Goal: Information Seeking & Learning: Learn about a topic

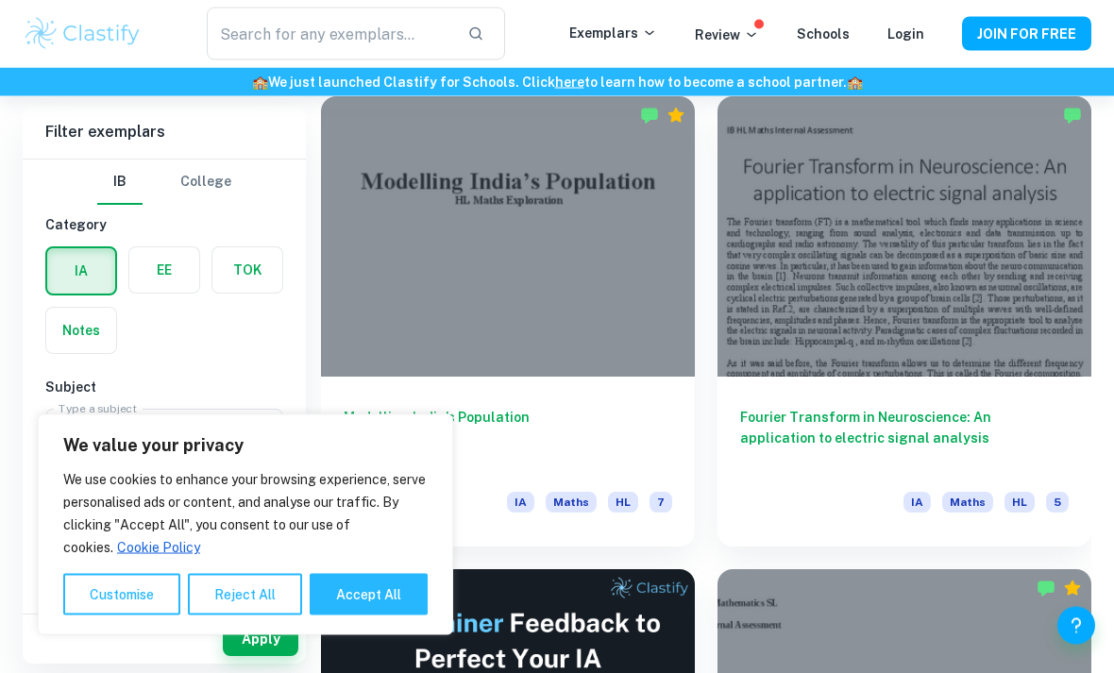
scroll to position [468, 0]
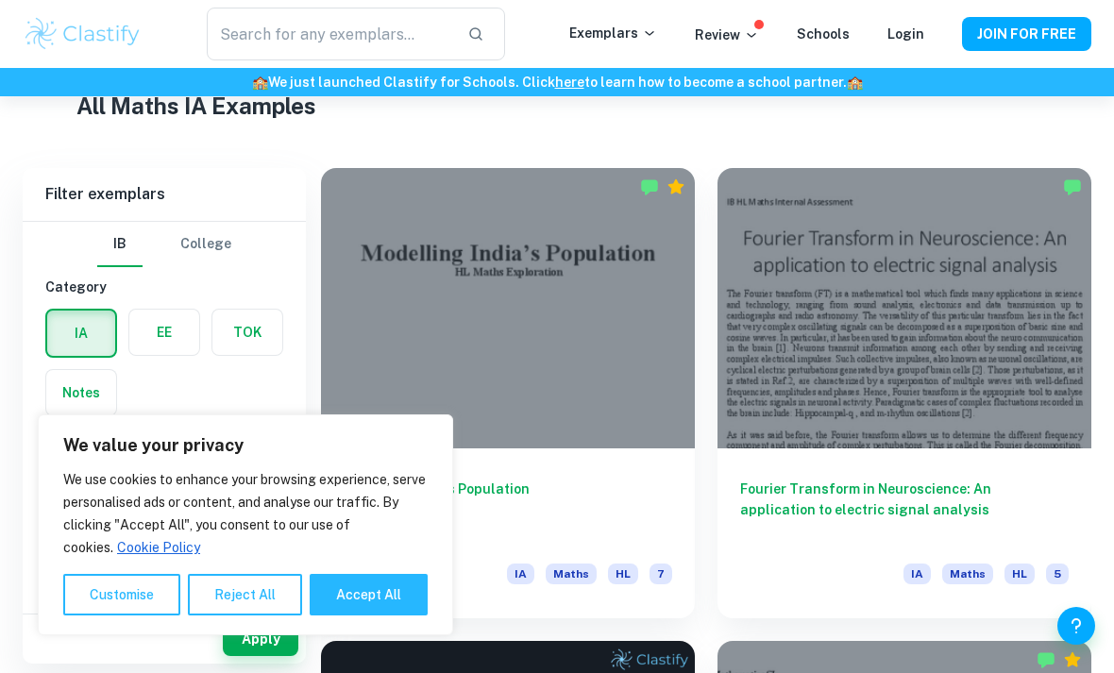
click at [369, 635] on div "We value your privacy We use cookies to enhance your browsing experience, serve…" at bounding box center [245, 524] width 415 height 221
click at [363, 615] on button "Accept All" at bounding box center [369, 595] width 118 height 42
checkbox input "true"
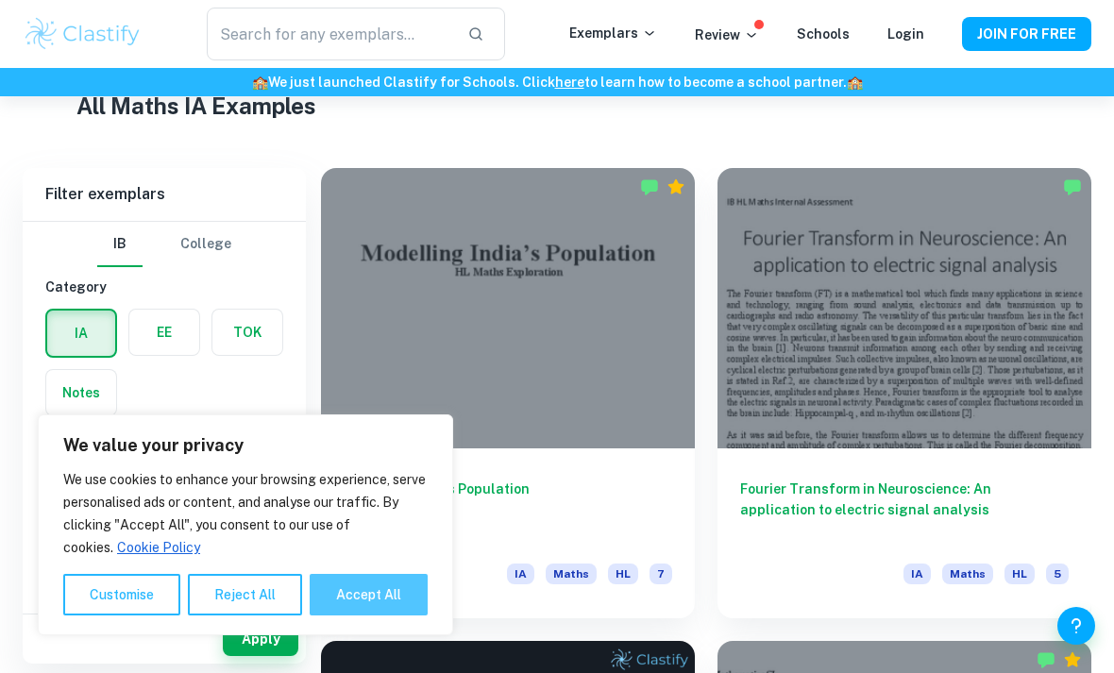
checkbox input "true"
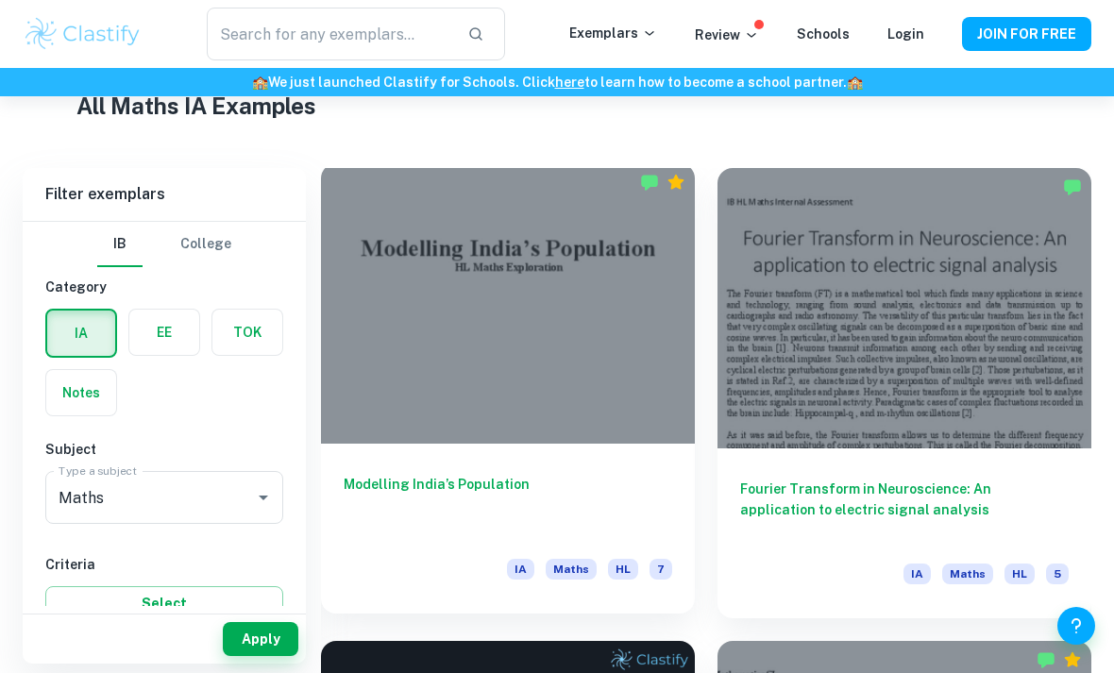
click at [675, 460] on div "Modelling India’s Population IA Maths HL 7" at bounding box center [508, 529] width 374 height 170
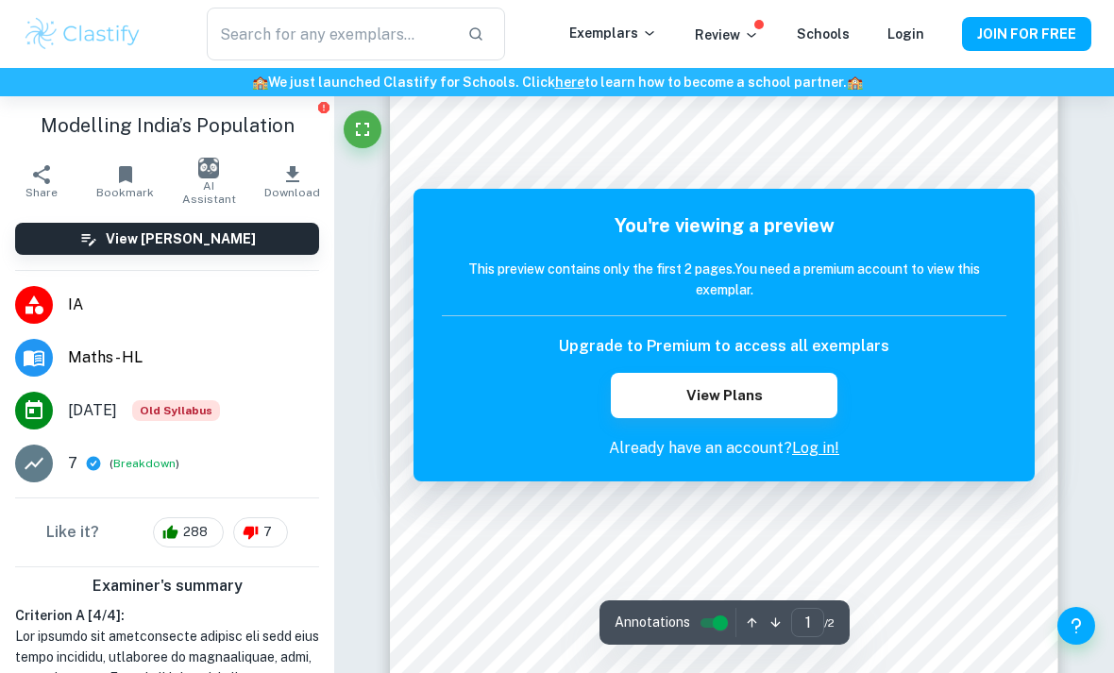
scroll to position [210, 0]
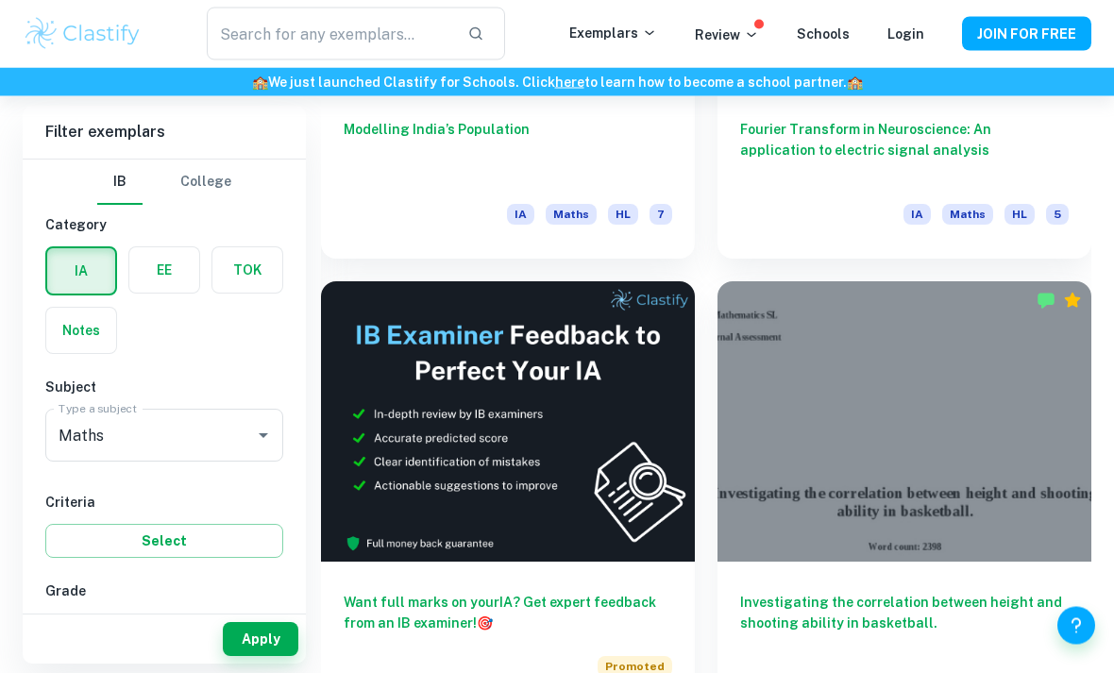
scroll to position [828, 0]
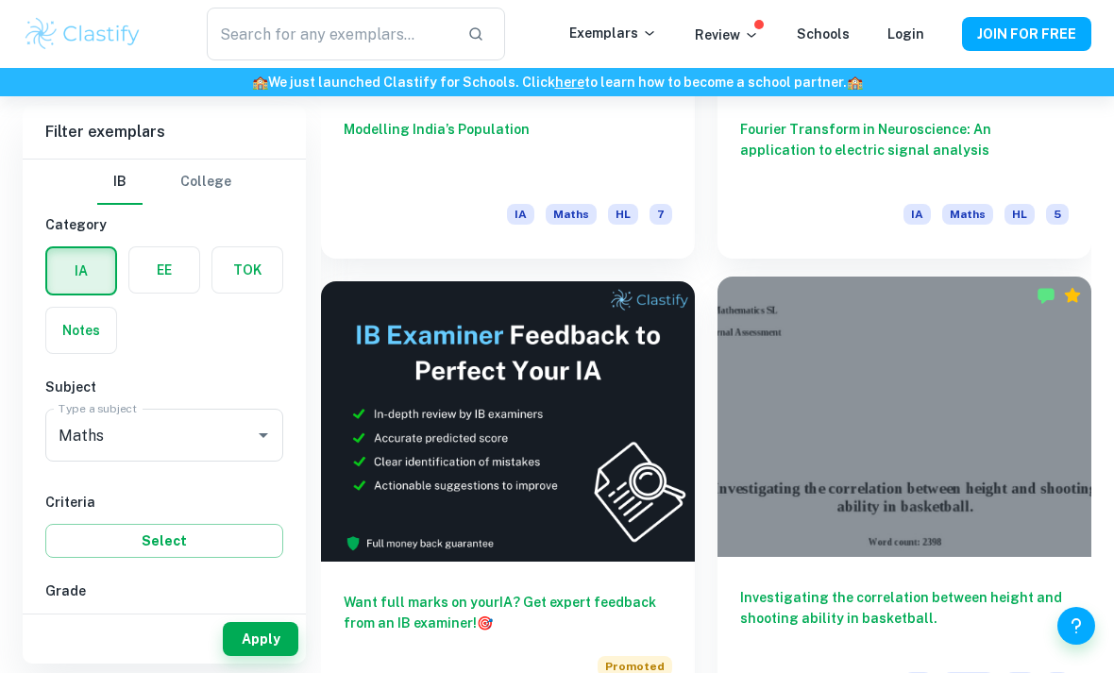
click at [972, 460] on div at bounding box center [904, 416] width 374 height 280
